Goal: Find contact information: Find contact information

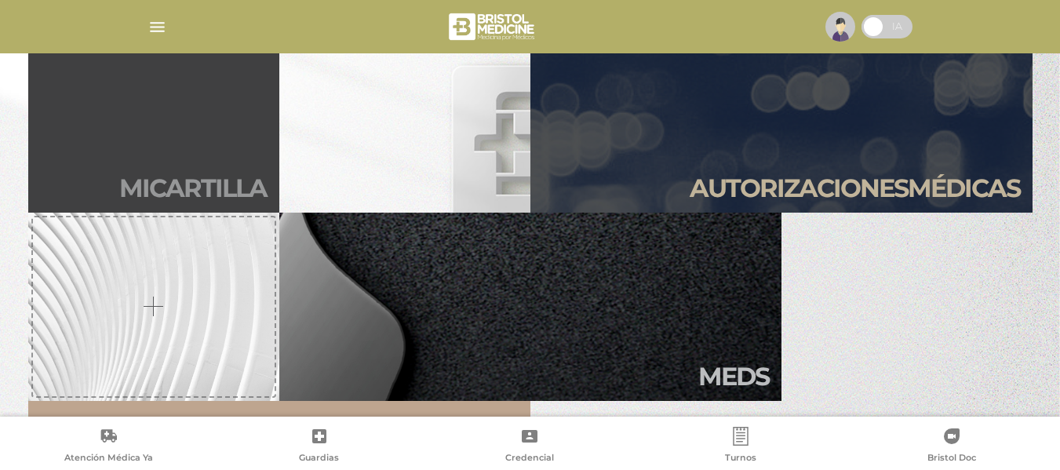
scroll to position [314, 0]
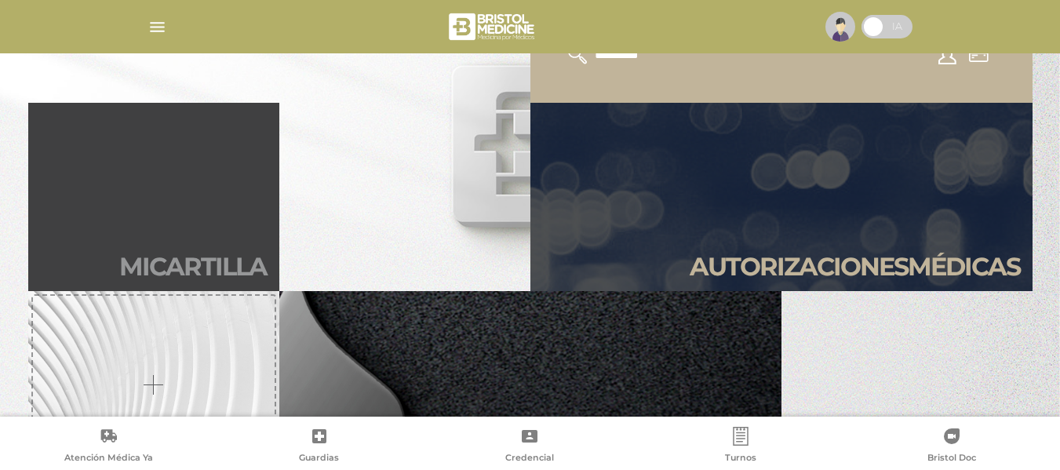
click at [99, 179] on link "Mi car tilla" at bounding box center [153, 197] width 251 height 188
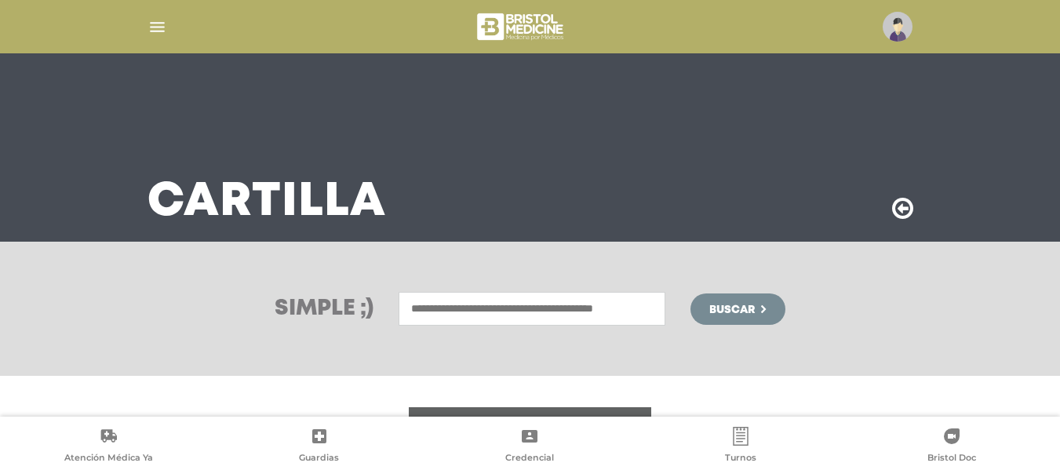
scroll to position [235, 0]
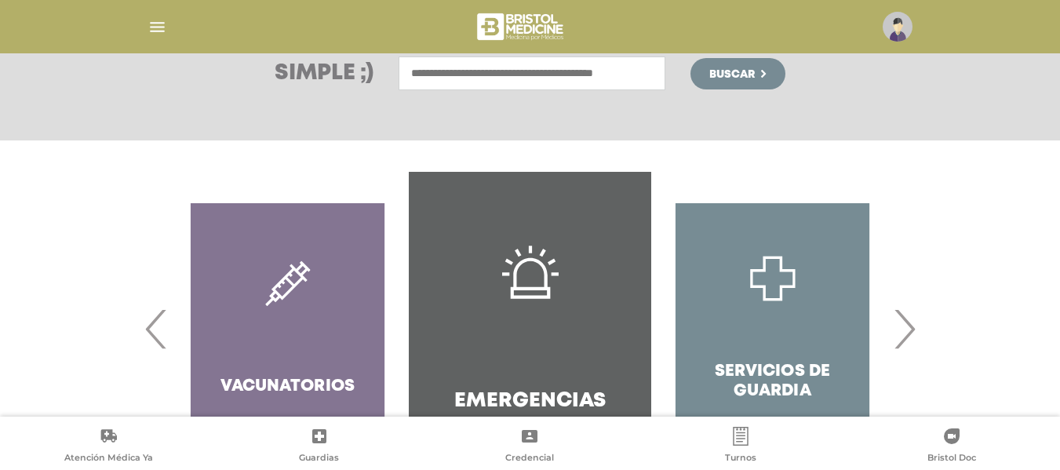
click at [508, 85] on input "text" at bounding box center [531, 73] width 267 height 34
type input "*"
type input "**********"
click at [690, 58] on button "Buscar" at bounding box center [737, 73] width 94 height 31
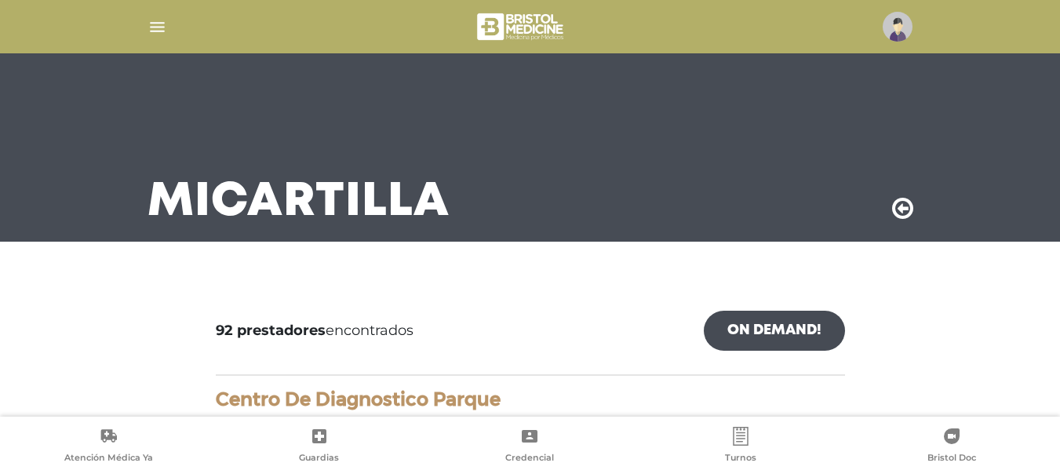
scroll to position [157, 0]
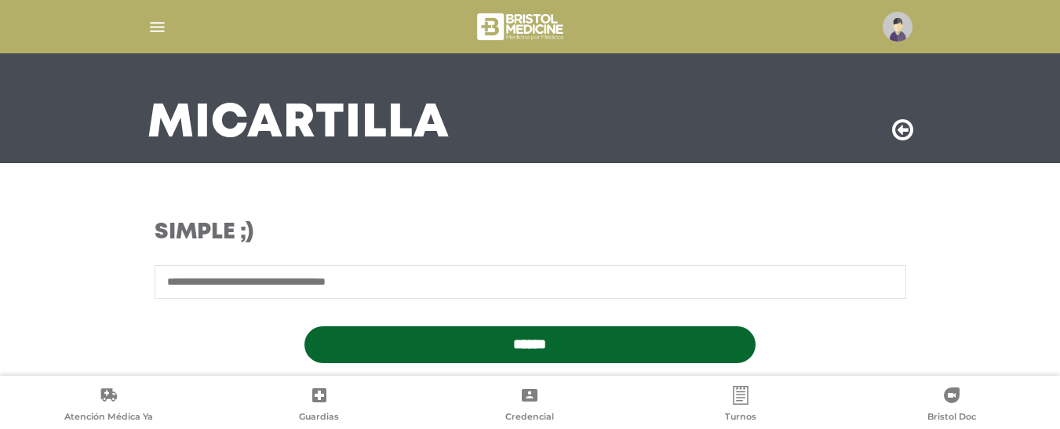
scroll to position [157, 0]
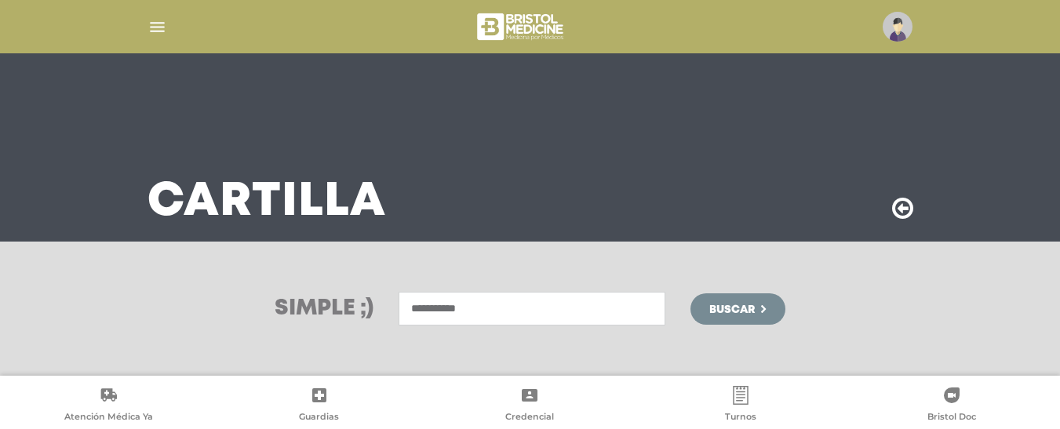
scroll to position [63, 0]
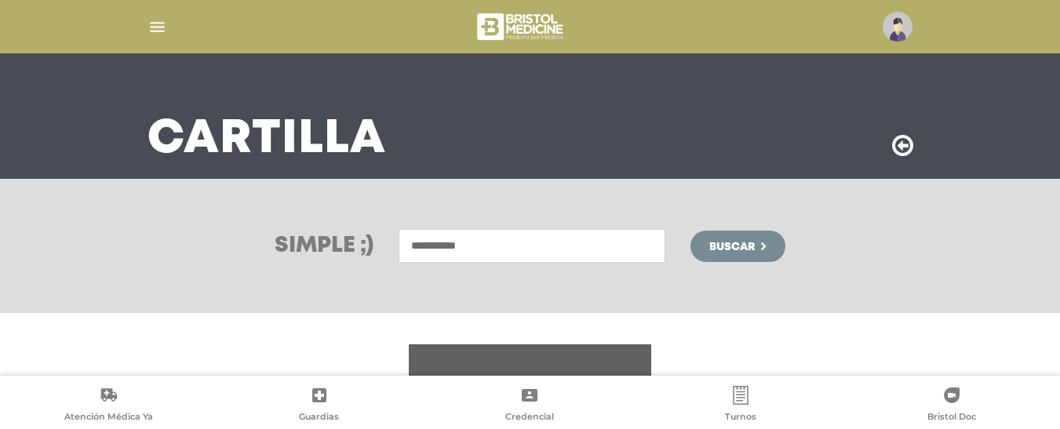
click at [456, 244] on input "**********" at bounding box center [531, 246] width 267 height 34
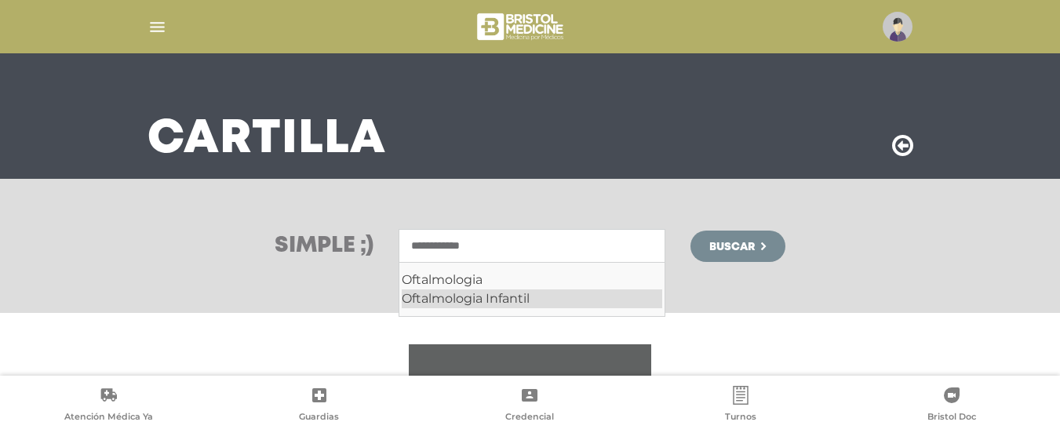
click at [524, 295] on div "Oftalmologia Infantil" at bounding box center [532, 298] width 260 height 19
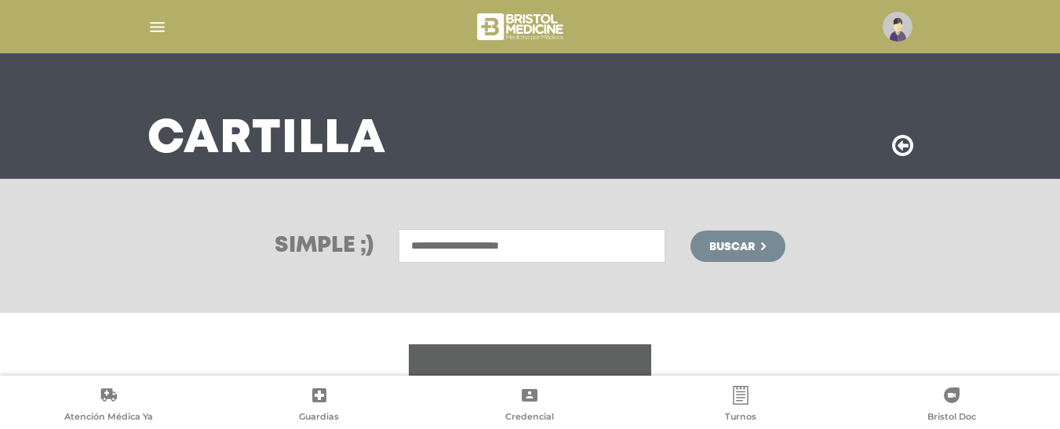
type input "**********"
click at [745, 242] on span "Buscar" at bounding box center [731, 247] width 45 height 11
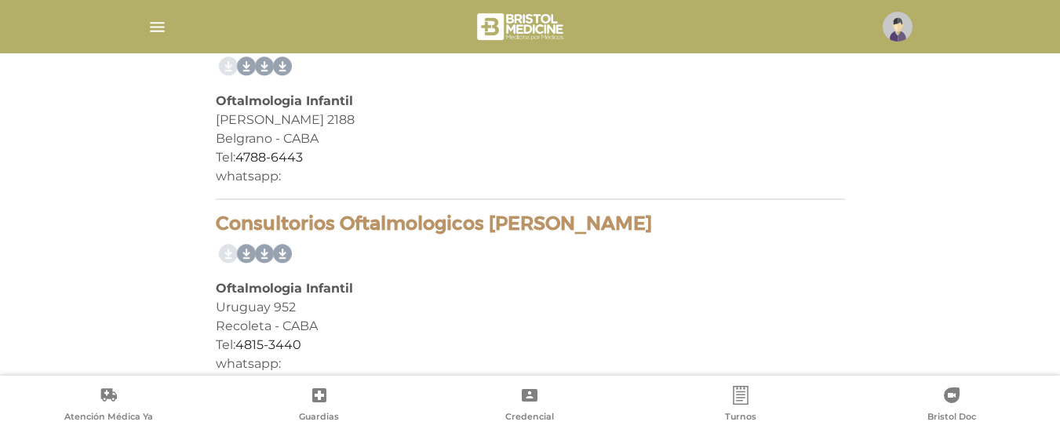
scroll to position [3946, 0]
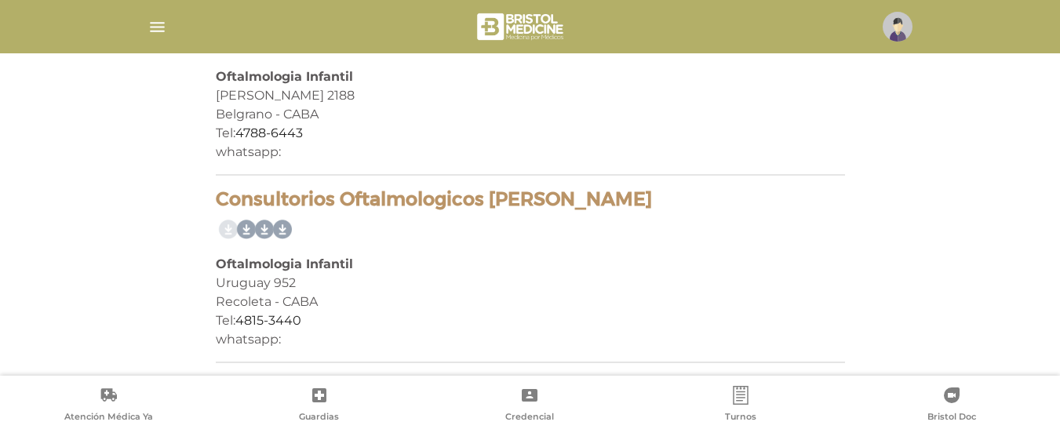
click at [525, 290] on div "Uruguay 952" at bounding box center [530, 283] width 629 height 19
click at [397, 227] on div at bounding box center [530, 229] width 629 height 25
click at [378, 208] on h4 "Consultorios Oftalmologicos [PERSON_NAME]" at bounding box center [530, 199] width 629 height 23
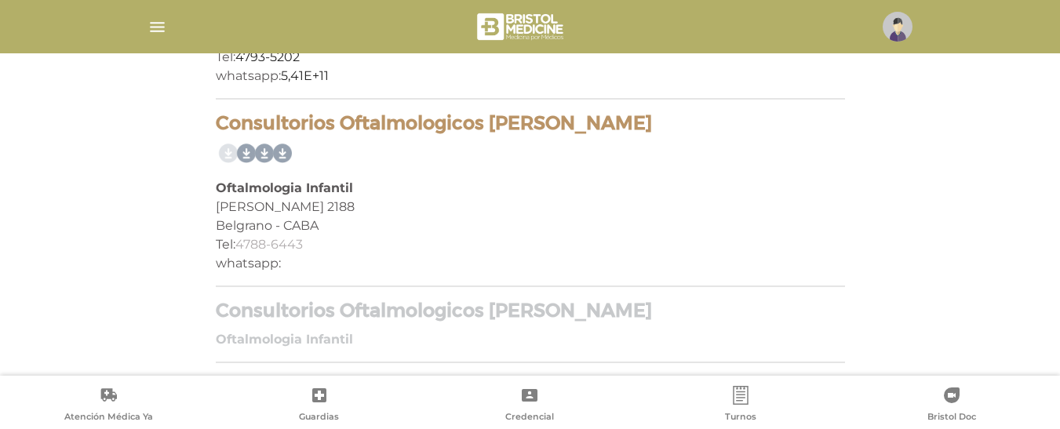
click at [286, 240] on link "4788-6443" at bounding box center [268, 244] width 67 height 15
click at [247, 266] on div "whatsapp:" at bounding box center [530, 263] width 629 height 19
drag, startPoint x: 211, startPoint y: 122, endPoint x: 741, endPoint y: 116, distance: 530.2
copy h4 "Consultorios Oftalmologicos [PERSON_NAME]"
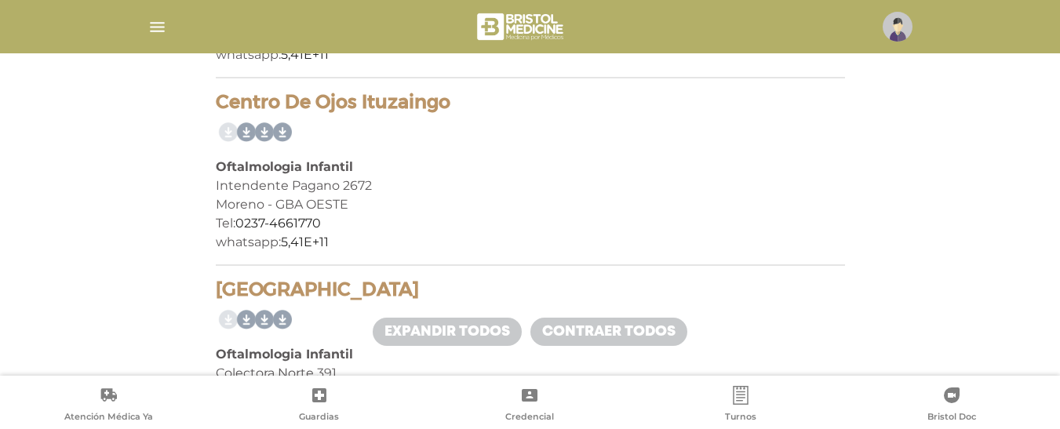
scroll to position [1482, 0]
